Goal: Find specific page/section: Find specific page/section

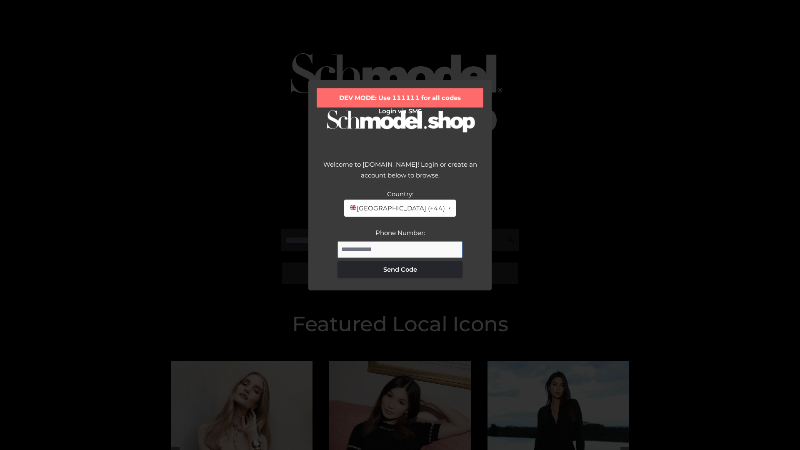
click at [400, 249] on input "Phone Number:" at bounding box center [399, 249] width 125 height 17
type input "**********"
click at [400, 269] on button "Send Code" at bounding box center [399, 269] width 125 height 17
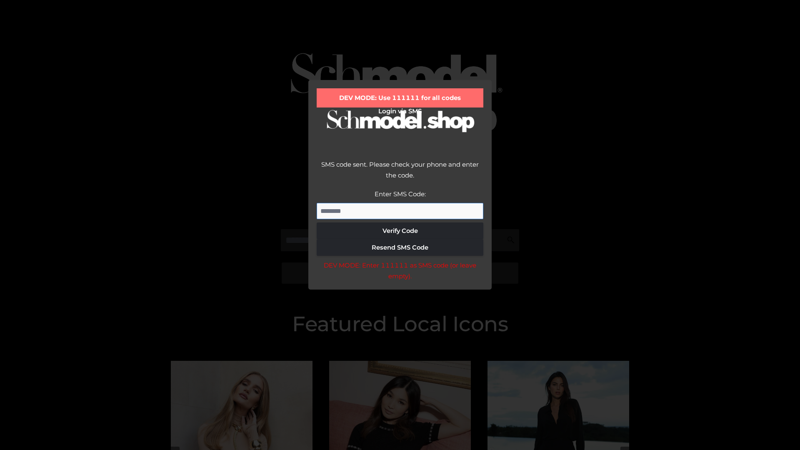
click at [400, 211] on input "Enter SMS Code:" at bounding box center [400, 211] width 167 height 17
type input "******"
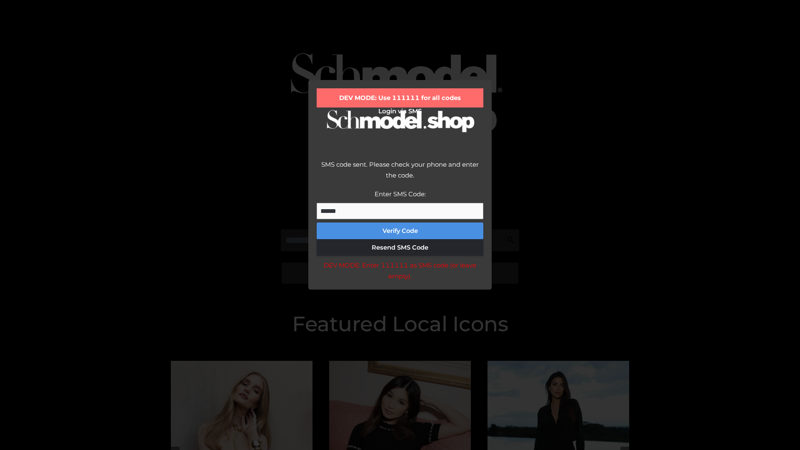
click at [400, 231] on button "Verify Code" at bounding box center [400, 230] width 167 height 17
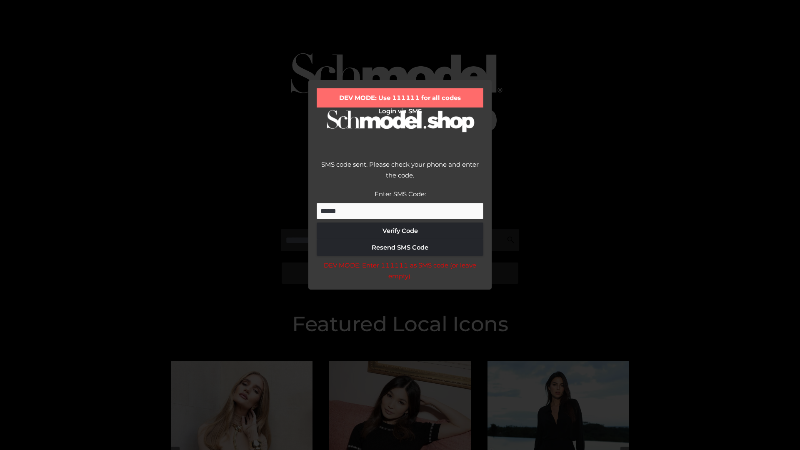
click at [400, 273] on div "DEV MODE: Enter 111111 as SMS code (or leave empty)." at bounding box center [400, 270] width 167 height 21
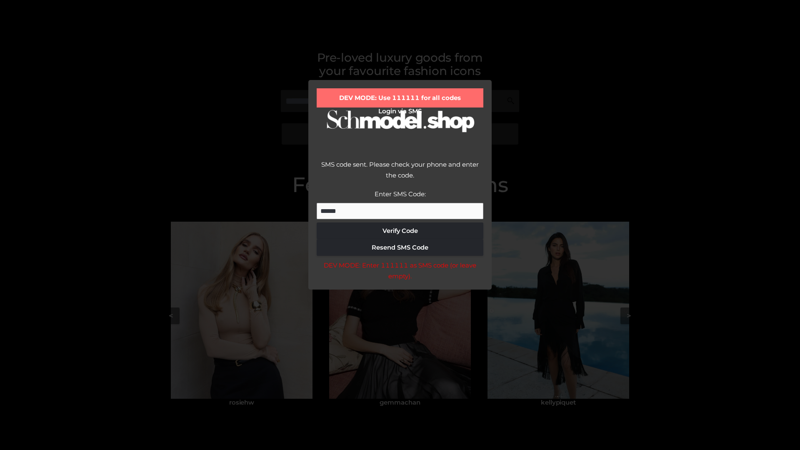
scroll to position [177, 0]
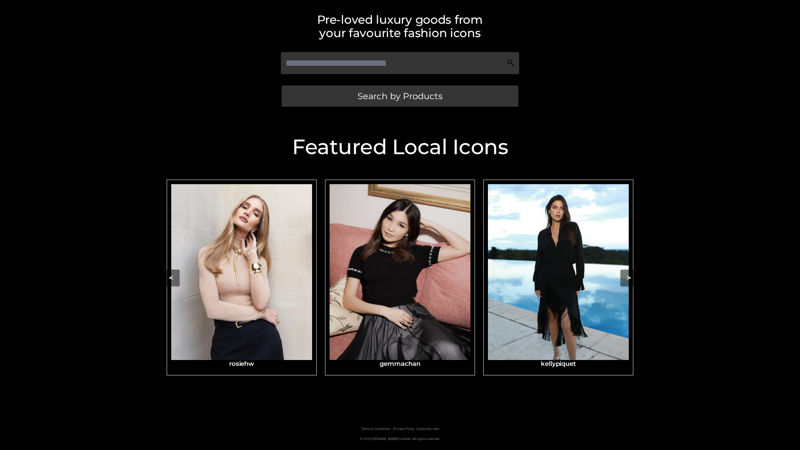
scroll to position [177, 0]
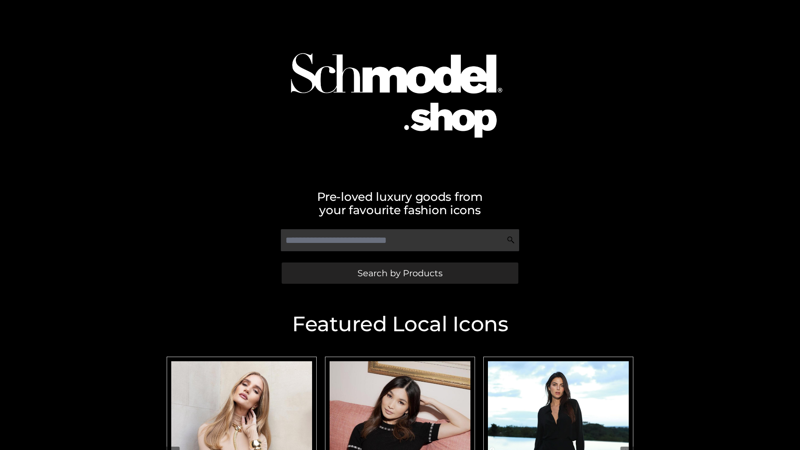
click at [400, 273] on span "Search by Products" at bounding box center [399, 273] width 85 height 9
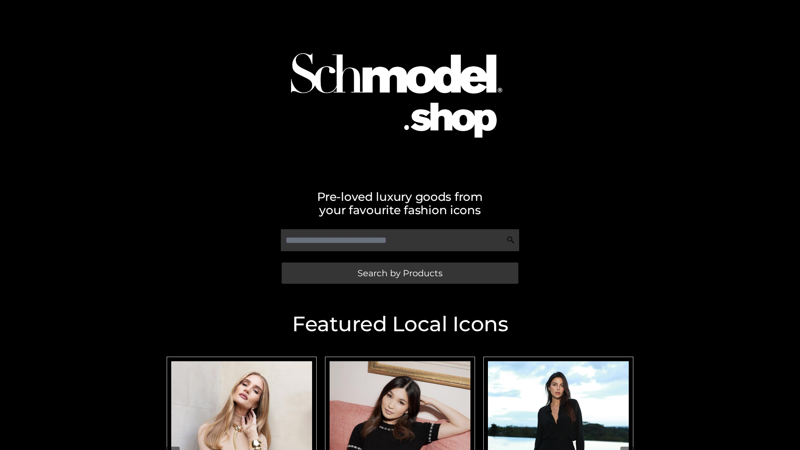
click at [400, 273] on span "Search by Products" at bounding box center [399, 273] width 85 height 9
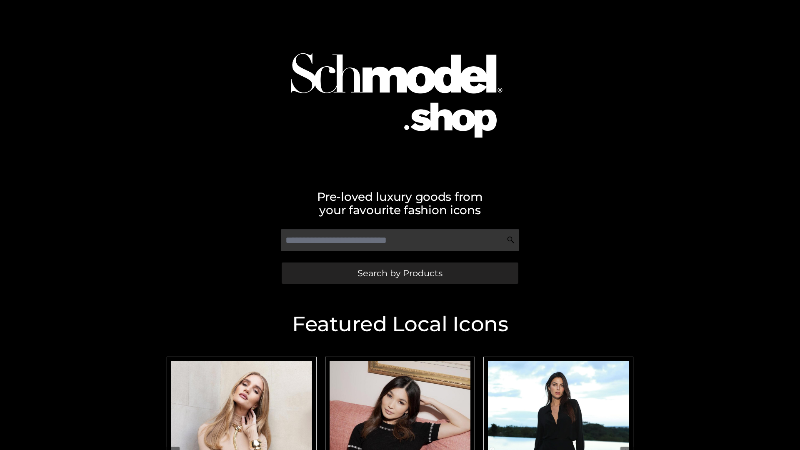
click at [400, 273] on span "Search by Products" at bounding box center [399, 273] width 85 height 9
